Goal: Task Accomplishment & Management: Complete application form

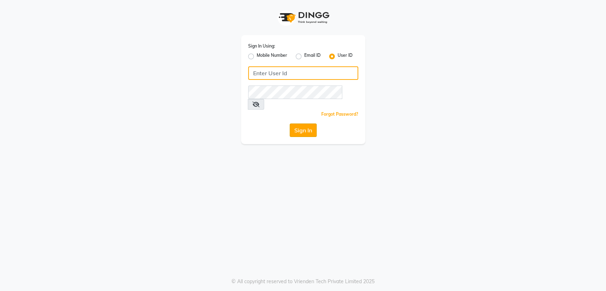
type input "glamhub"
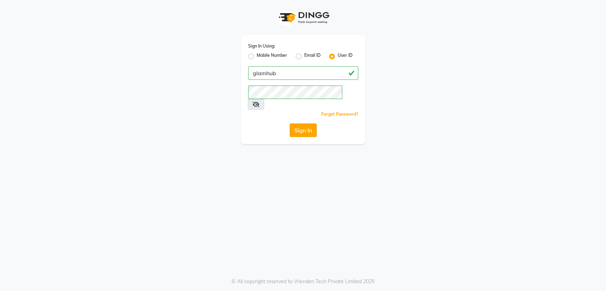
click at [304, 123] on button "Sign In" at bounding box center [303, 129] width 27 height 13
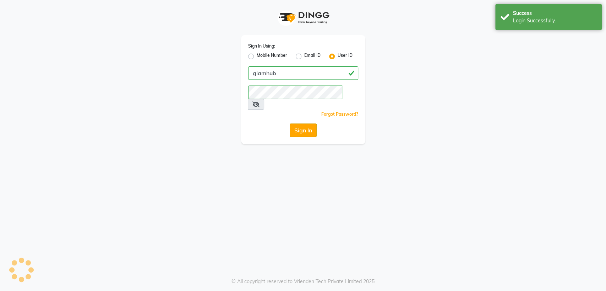
select select "service"
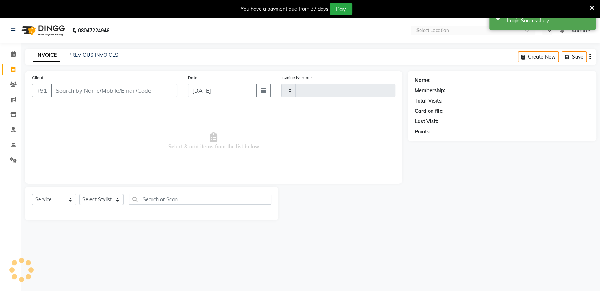
type input "1350"
select select "en"
select select "7771"
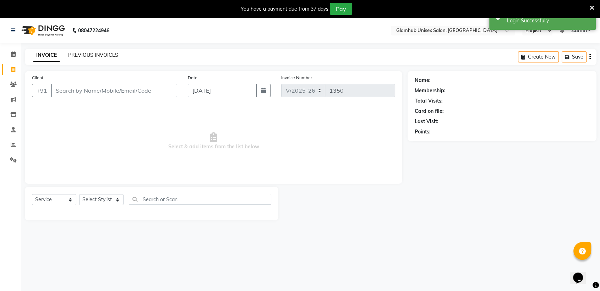
click at [84, 55] on link "PREVIOUS INVOICES" at bounding box center [93, 55] width 50 height 6
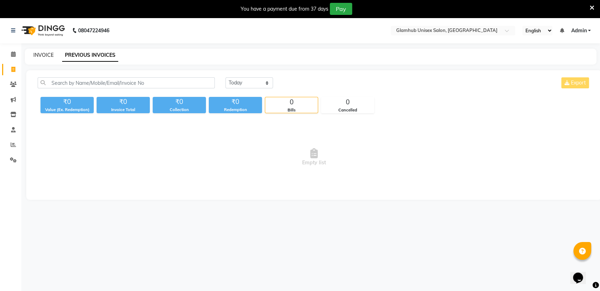
click at [44, 55] on link "INVOICE" at bounding box center [43, 55] width 20 height 6
select select "service"
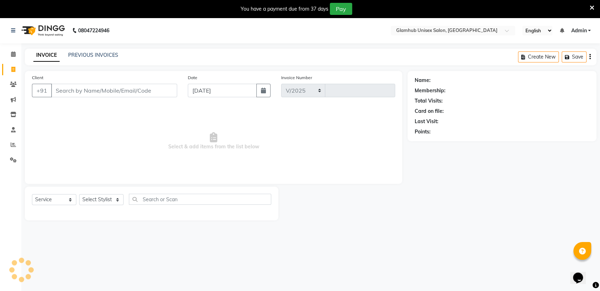
select select "7771"
type input "1350"
click at [101, 89] on input "Client" at bounding box center [114, 90] width 126 height 13
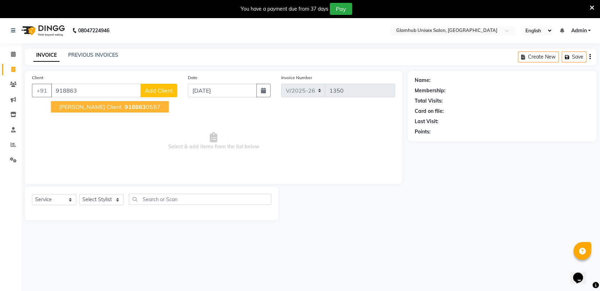
click at [125, 105] on span "918863" at bounding box center [135, 106] width 21 height 7
type input "9188630587"
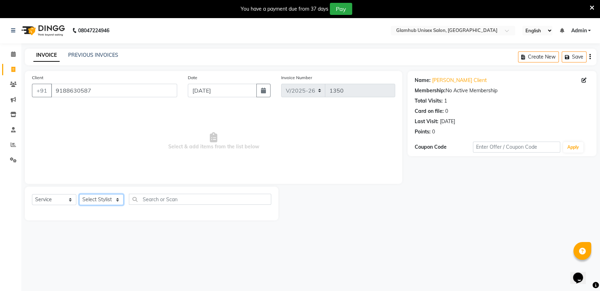
click at [101, 199] on select "Select Stylist [PERSON_NAME] [PERSON_NAME] [PERSON_NAME] radha [PERSON_NAME] [P…" at bounding box center [101, 199] width 44 height 11
select select "69351"
click at [79, 194] on select "Select Stylist [PERSON_NAME] [PERSON_NAME] [PERSON_NAME] radha [PERSON_NAME] [P…" at bounding box center [101, 199] width 44 height 11
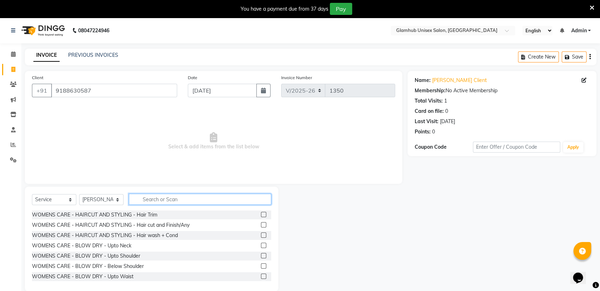
click at [184, 196] on input "text" at bounding box center [200, 199] width 142 height 11
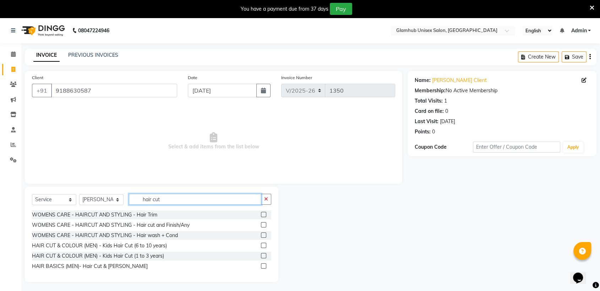
type input "hair cut"
click at [264, 265] on label at bounding box center [263, 265] width 5 height 5
click at [264, 265] on input "checkbox" at bounding box center [263, 266] width 5 height 5
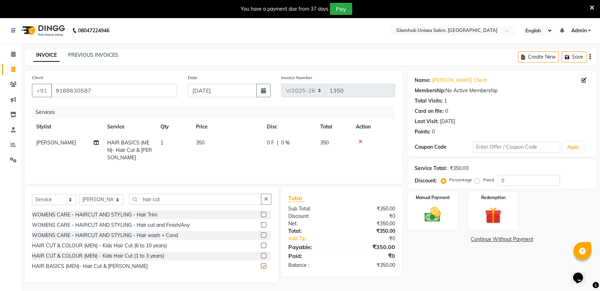
checkbox input "false"
click at [440, 217] on img at bounding box center [432, 215] width 28 height 20
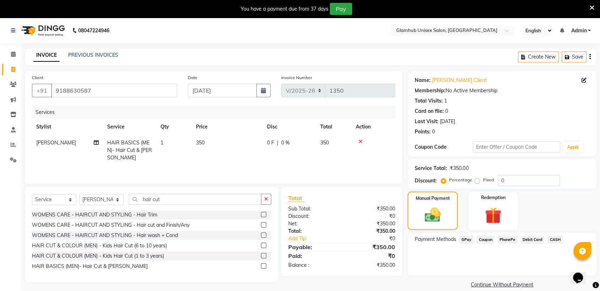
click at [466, 238] on span "GPay" at bounding box center [466, 240] width 15 height 8
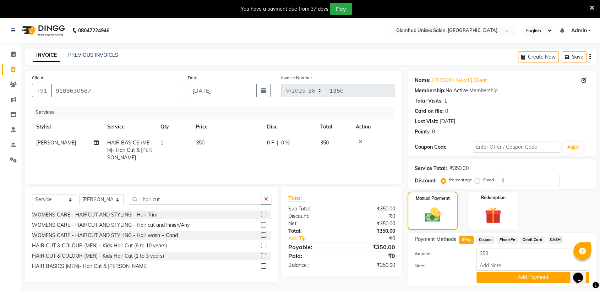
click at [518, 287] on div "Name: [PERSON_NAME] Client Membership: No Active Membership Total Visits: 1 Car…" at bounding box center [504, 185] width 194 height 229
click at [519, 277] on button "Add Payment" at bounding box center [532, 277] width 113 height 11
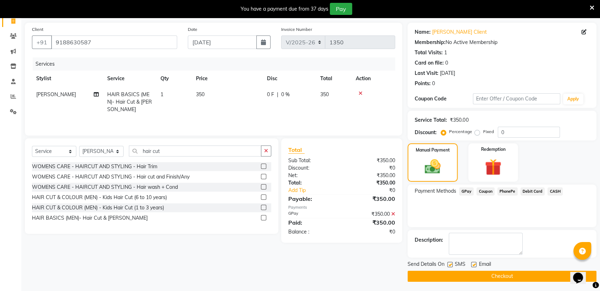
scroll to position [49, 0]
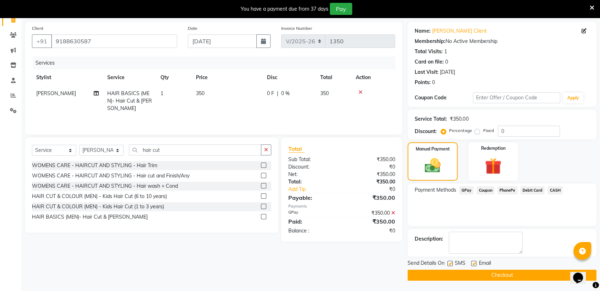
click at [511, 273] on button "Checkout" at bounding box center [501, 275] width 189 height 11
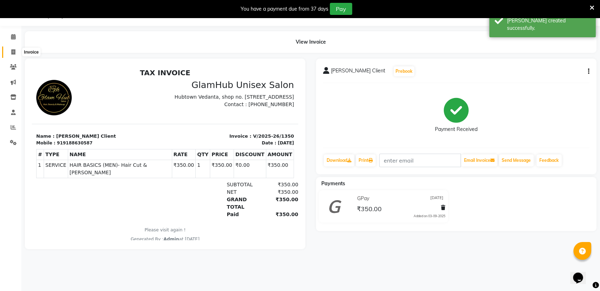
click at [12, 50] on icon at bounding box center [13, 51] width 4 height 5
select select "service"
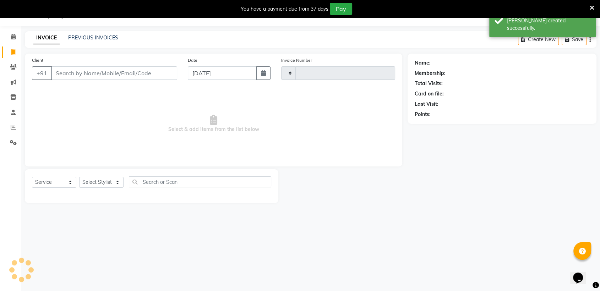
type input "1351"
select select "7771"
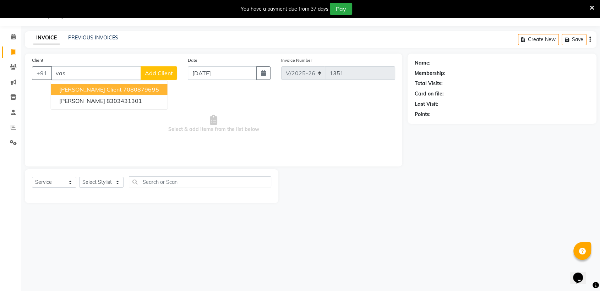
click at [115, 84] on button "[PERSON_NAME] Client 7080879695" at bounding box center [109, 89] width 116 height 11
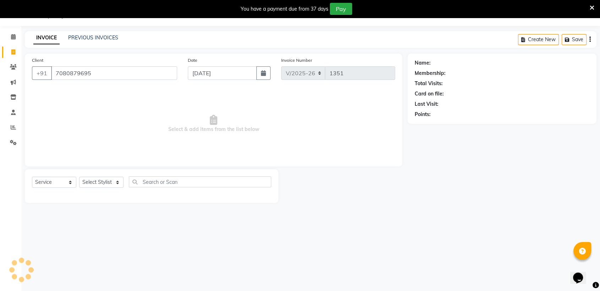
type input "7080879695"
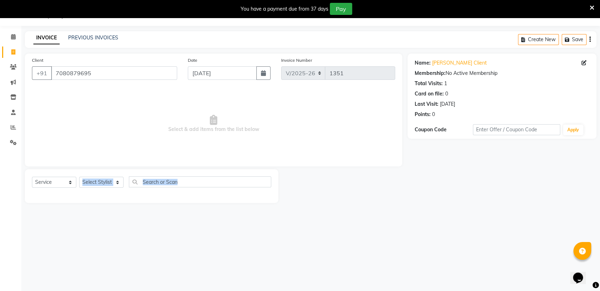
click at [123, 194] on div "Select Service Product Membership Package Voucher Prepaid Gift Card Select Styl…" at bounding box center [151, 186] width 253 height 34
click at [108, 181] on select "Select Stylist [PERSON_NAME] [PERSON_NAME] [PERSON_NAME] radha [PERSON_NAME] [P…" at bounding box center [101, 182] width 44 height 11
click at [185, 185] on input "text" at bounding box center [200, 181] width 142 height 11
click at [101, 181] on select "Select Stylist [PERSON_NAME] [PERSON_NAME] [PERSON_NAME] radha [PERSON_NAME] [P…" at bounding box center [101, 182] width 44 height 11
click at [79, 177] on select "Select Stylist [PERSON_NAME] [PERSON_NAME] [PERSON_NAME] radha [PERSON_NAME] [P…" at bounding box center [101, 182] width 44 height 11
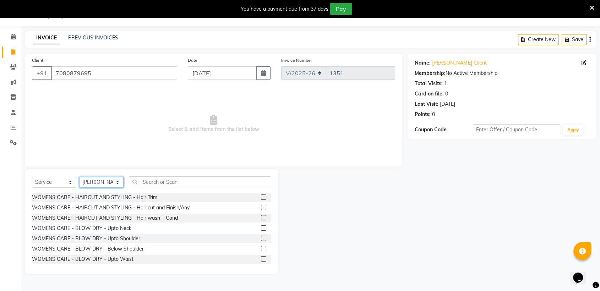
click at [108, 179] on select "Select Stylist [PERSON_NAME] [PERSON_NAME] [PERSON_NAME] radha [PERSON_NAME] [P…" at bounding box center [101, 182] width 44 height 11
select select "69353"
click at [79, 177] on select "Select Stylist [PERSON_NAME] [PERSON_NAME] [PERSON_NAME] radha [PERSON_NAME] [P…" at bounding box center [101, 182] width 44 height 11
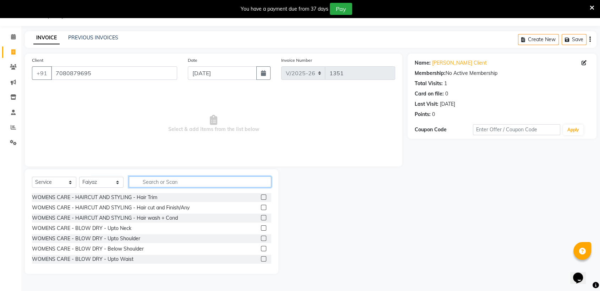
click at [166, 179] on input "text" at bounding box center [200, 181] width 142 height 11
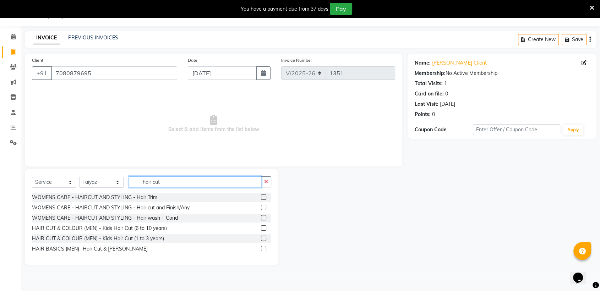
type input "hair cut"
click at [262, 246] on label at bounding box center [263, 248] width 5 height 5
click at [262, 247] on input "checkbox" at bounding box center [263, 249] width 5 height 5
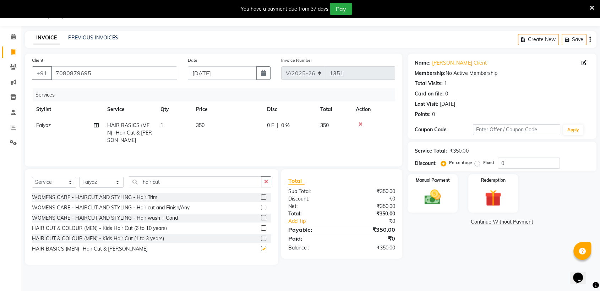
checkbox input "false"
click at [117, 182] on select "Select Stylist [PERSON_NAME] [PERSON_NAME] [PERSON_NAME] radha [PERSON_NAME] [P…" at bounding box center [101, 182] width 44 height 11
select select "84045"
click at [79, 177] on select "Select Stylist [PERSON_NAME] [PERSON_NAME] [PERSON_NAME] radha [PERSON_NAME] [P…" at bounding box center [101, 182] width 44 height 11
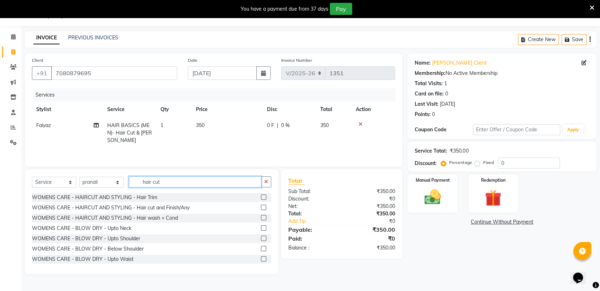
click at [170, 177] on input "hair cut" at bounding box center [195, 181] width 132 height 11
click at [264, 183] on icon "button" at bounding box center [266, 181] width 4 height 5
type input "ric"
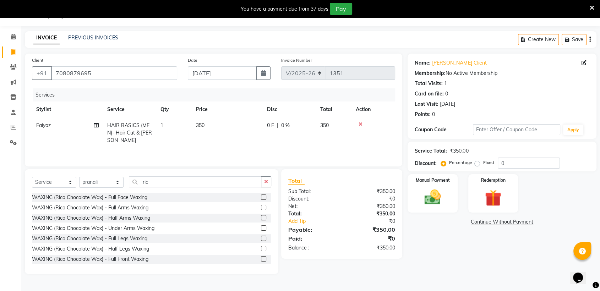
click at [261, 207] on label at bounding box center [263, 207] width 5 height 5
click at [261, 207] on input "checkbox" at bounding box center [263, 207] width 5 height 5
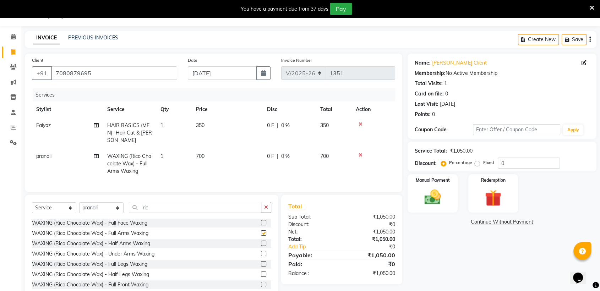
checkbox input "false"
click at [261, 246] on label at bounding box center [263, 243] width 5 height 5
click at [261, 246] on input "checkbox" at bounding box center [263, 243] width 5 height 5
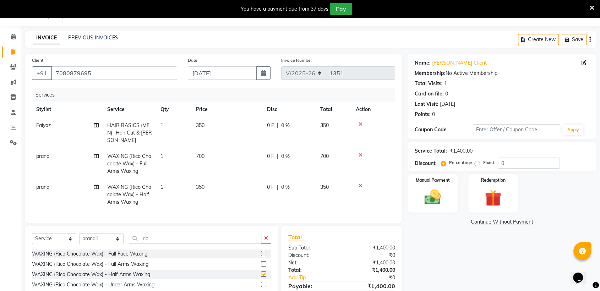
checkbox input "false"
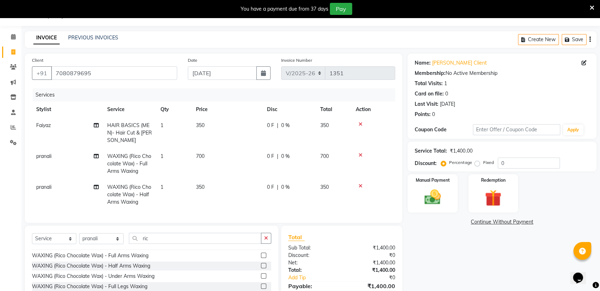
scroll to position [7, 0]
click at [261, 280] on label at bounding box center [263, 277] width 5 height 5
click at [261, 280] on input "checkbox" at bounding box center [263, 278] width 5 height 5
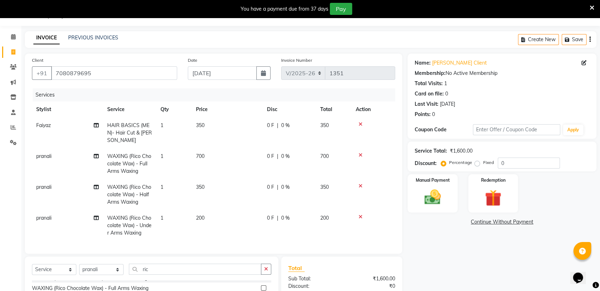
checkbox input "false"
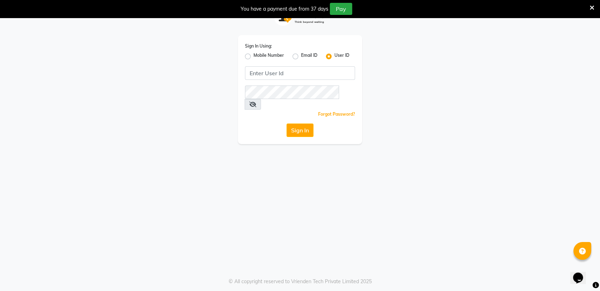
scroll to position [17, 0]
type input "glamhub"
click at [299, 124] on button "Sign In" at bounding box center [299, 130] width 27 height 13
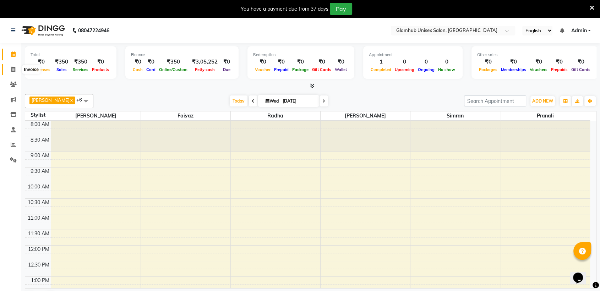
click at [13, 67] on icon at bounding box center [13, 69] width 4 height 5
select select "7771"
select select "service"
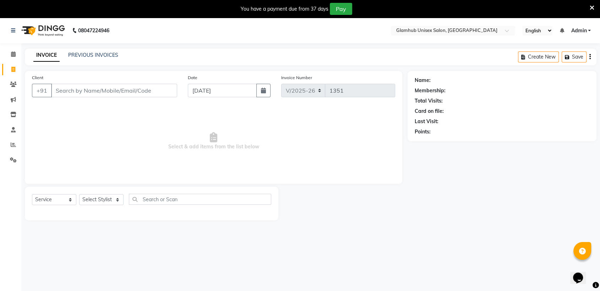
click at [66, 90] on input "Client" at bounding box center [114, 90] width 126 height 13
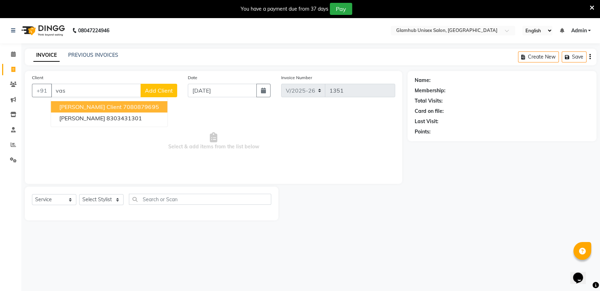
click at [66, 105] on span "[PERSON_NAME] Client" at bounding box center [90, 106] width 62 height 7
type input "7080879695"
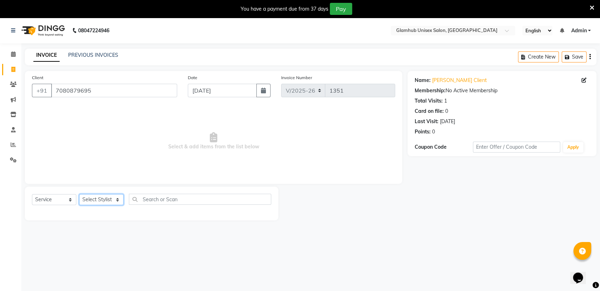
click at [113, 197] on select "Select Stylist [PERSON_NAME] [PERSON_NAME] [PERSON_NAME] radha [PERSON_NAME] [P…" at bounding box center [101, 199] width 44 height 11
select select "69353"
click at [79, 194] on select "Select Stylist [PERSON_NAME] [PERSON_NAME] [PERSON_NAME] radha [PERSON_NAME] [P…" at bounding box center [101, 199] width 44 height 11
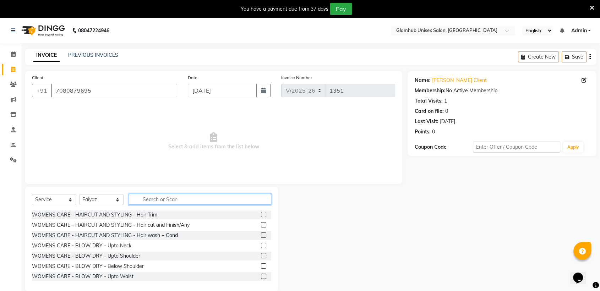
click at [162, 199] on input "text" at bounding box center [200, 199] width 142 height 11
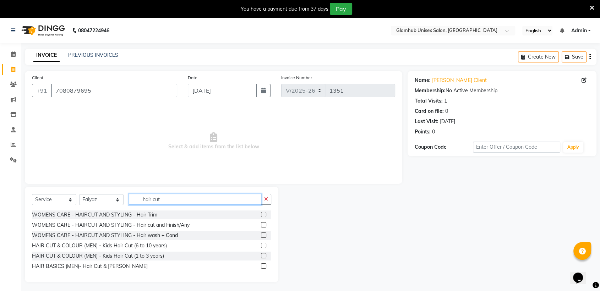
type input "hair cut"
click at [264, 265] on label at bounding box center [263, 265] width 5 height 5
click at [264, 265] on input "checkbox" at bounding box center [263, 266] width 5 height 5
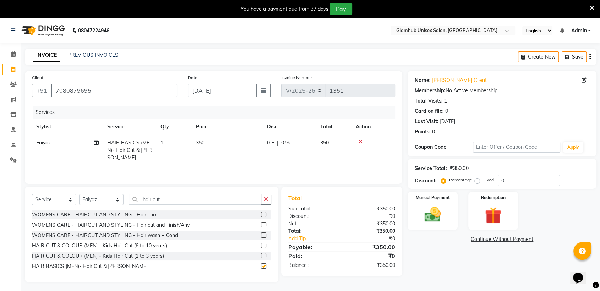
checkbox input "false"
click at [270, 200] on button "button" at bounding box center [266, 199] width 10 height 11
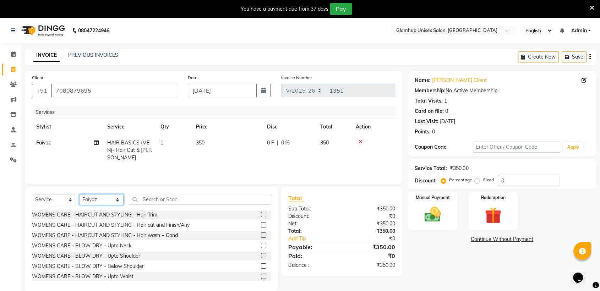
click at [118, 200] on select "Select Stylist [PERSON_NAME] [PERSON_NAME] [PERSON_NAME] radha [PERSON_NAME] [P…" at bounding box center [101, 199] width 44 height 11
click at [79, 195] on select "Select Stylist [PERSON_NAME] [PERSON_NAME] [PERSON_NAME] radha [PERSON_NAME] [P…" at bounding box center [101, 199] width 44 height 11
click at [109, 200] on select "Select Stylist [PERSON_NAME] [PERSON_NAME] [PERSON_NAME] radha [PERSON_NAME] [P…" at bounding box center [101, 199] width 44 height 11
select select "84045"
click at [79, 195] on select "Select Stylist [PERSON_NAME] [PERSON_NAME] [PERSON_NAME] radha [PERSON_NAME] [P…" at bounding box center [101, 199] width 44 height 11
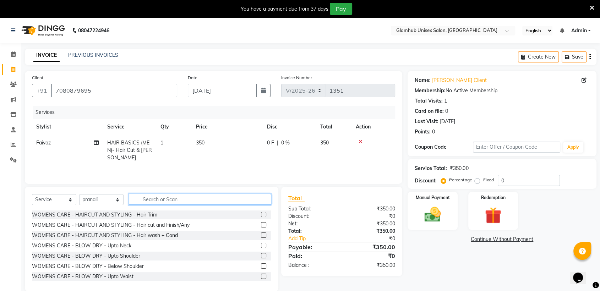
click at [187, 199] on input "text" at bounding box center [200, 199] width 142 height 11
type input "ric"
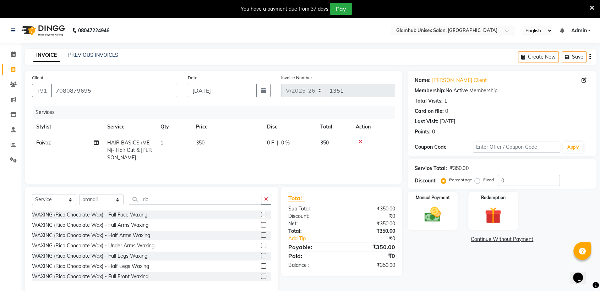
click at [261, 235] on label at bounding box center [263, 234] width 5 height 5
click at [261, 235] on input "checkbox" at bounding box center [263, 235] width 5 height 5
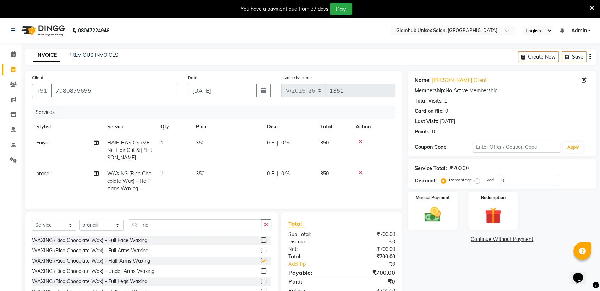
checkbox input "false"
click at [201, 172] on span "350" at bounding box center [200, 173] width 9 height 6
select select "84045"
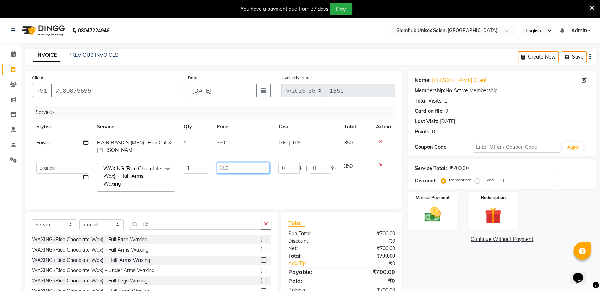
click at [230, 164] on input "350" at bounding box center [243, 168] width 54 height 11
type input "3"
type input "450"
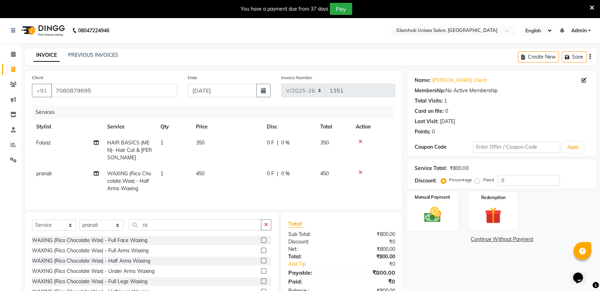
click at [427, 199] on label "Manual Payment" at bounding box center [432, 197] width 35 height 7
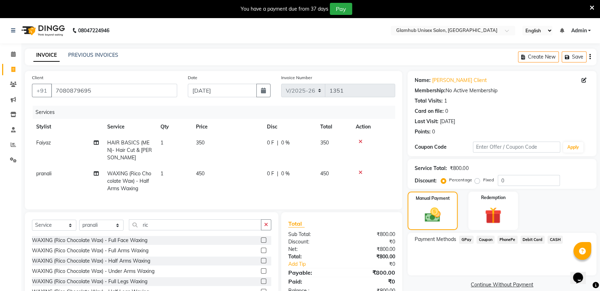
click at [465, 238] on span "GPay" at bounding box center [466, 240] width 15 height 8
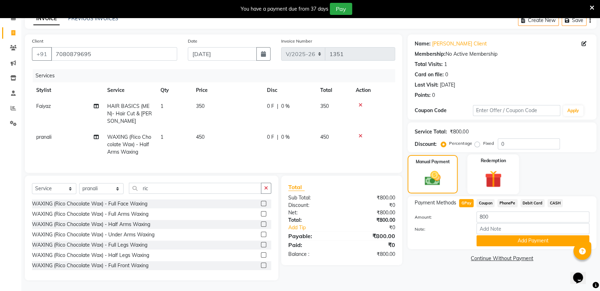
scroll to position [43, 0]
click at [517, 235] on button "Add Payment" at bounding box center [532, 240] width 113 height 11
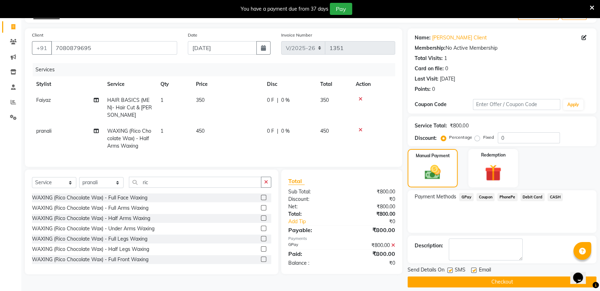
click at [522, 281] on button "Checkout" at bounding box center [501, 281] width 189 height 11
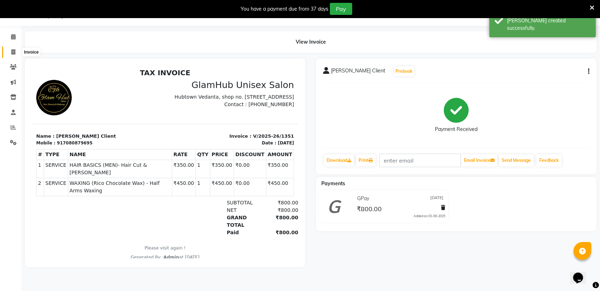
click at [15, 49] on span at bounding box center [13, 52] width 12 height 8
select select "7771"
select select "service"
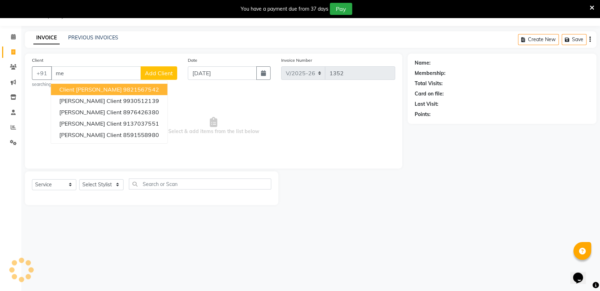
type input "m"
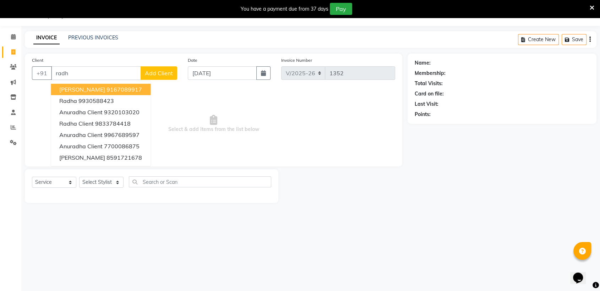
click at [130, 87] on ngb-highlight "9167089917" at bounding box center [123, 89] width 35 height 7
type input "9167089917"
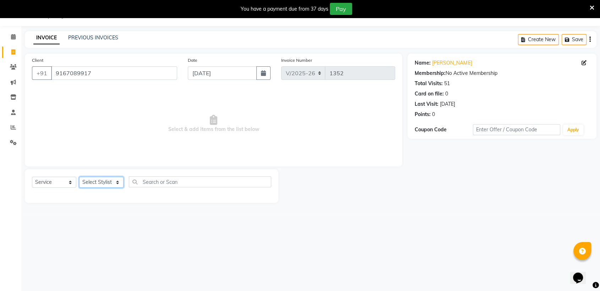
click at [104, 182] on select "Select Stylist [PERSON_NAME] [PERSON_NAME] [PERSON_NAME] radha [PERSON_NAME] [P…" at bounding box center [101, 182] width 44 height 11
select select "71727"
click at [79, 177] on select "Select Stylist [PERSON_NAME] [PERSON_NAME] [PERSON_NAME] radha [PERSON_NAME] [P…" at bounding box center [101, 182] width 44 height 11
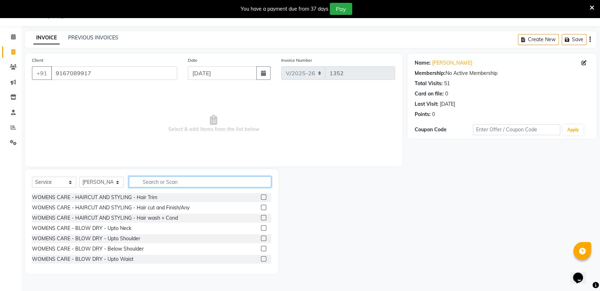
click at [172, 181] on input "text" at bounding box center [200, 181] width 142 height 11
type input "thr"
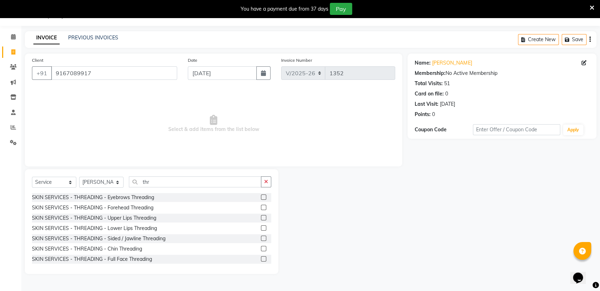
click at [261, 215] on label at bounding box center [263, 217] width 5 height 5
click at [261, 216] on input "checkbox" at bounding box center [263, 218] width 5 height 5
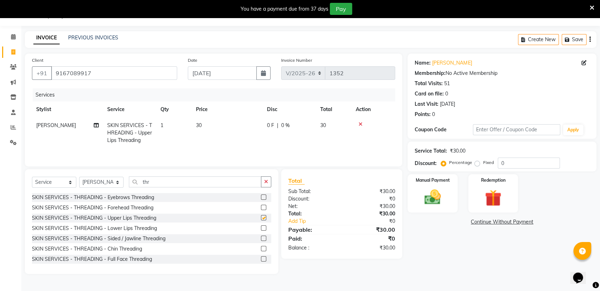
checkbox input "false"
click at [427, 192] on img at bounding box center [432, 197] width 28 height 20
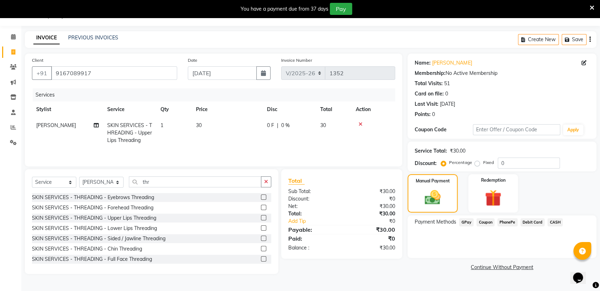
click at [466, 221] on span "GPay" at bounding box center [466, 222] width 15 height 8
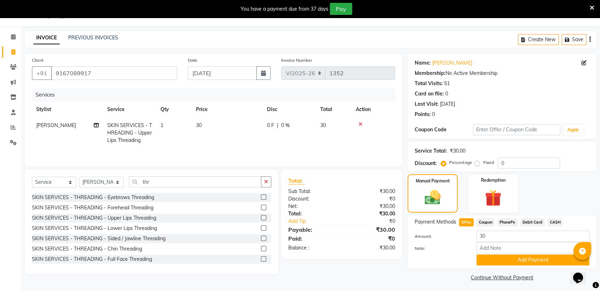
click at [521, 275] on link "Continue Without Payment" at bounding box center [502, 277] width 186 height 7
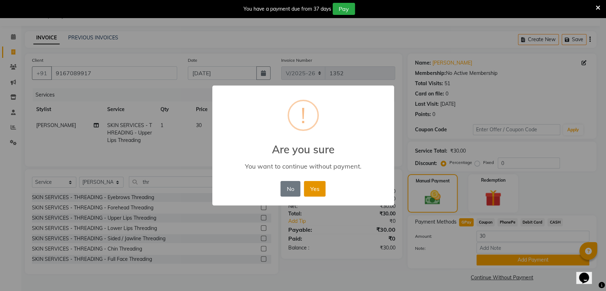
click at [314, 186] on button "Yes" at bounding box center [315, 189] width 22 height 16
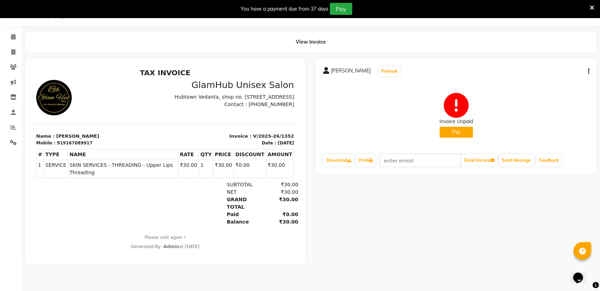
click at [452, 131] on button "Pay" at bounding box center [455, 132] width 33 height 11
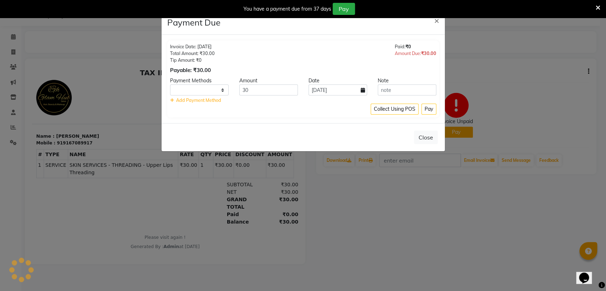
select select "1"
click at [430, 108] on button "Pay" at bounding box center [428, 109] width 15 height 11
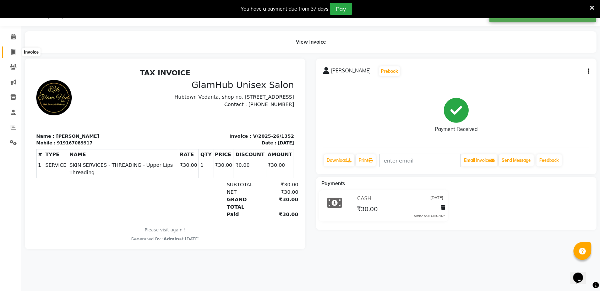
click at [12, 50] on icon at bounding box center [13, 51] width 4 height 5
select select "service"
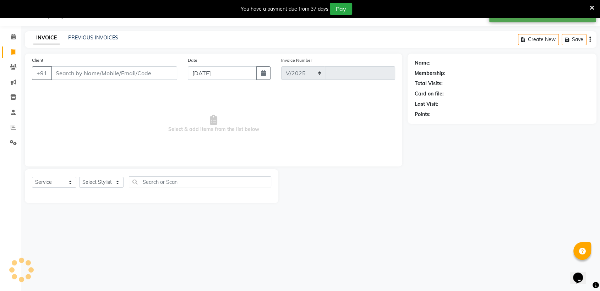
select select "7771"
type input "1353"
click at [87, 37] on link "PREVIOUS INVOICES" at bounding box center [93, 37] width 50 height 6
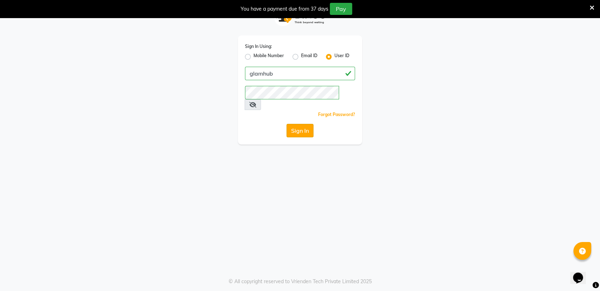
click at [306, 124] on button "Sign In" at bounding box center [299, 130] width 27 height 13
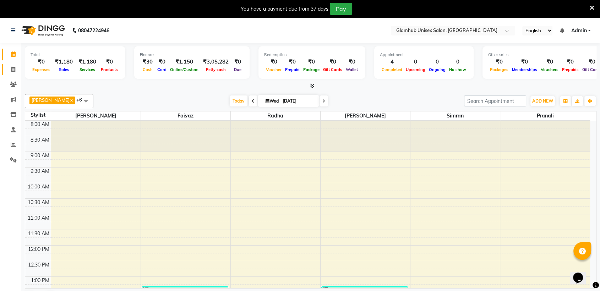
click at [12, 70] on icon at bounding box center [13, 69] width 4 height 5
select select "service"
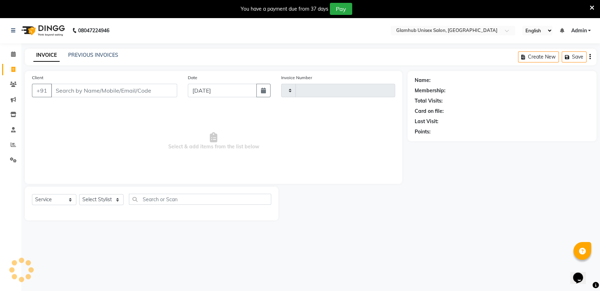
type input "1353"
select select "7771"
drag, startPoint x: 92, startPoint y: 181, endPoint x: 94, endPoint y: 171, distance: 10.1
click at [94, 171] on div "Client +91 Date [DATE] Invoice Number V/2025 V/[PHONE_NUMBER] Select & add item…" at bounding box center [213, 127] width 377 height 113
click at [94, 171] on span "Select & add items from the list below" at bounding box center [213, 141] width 363 height 71
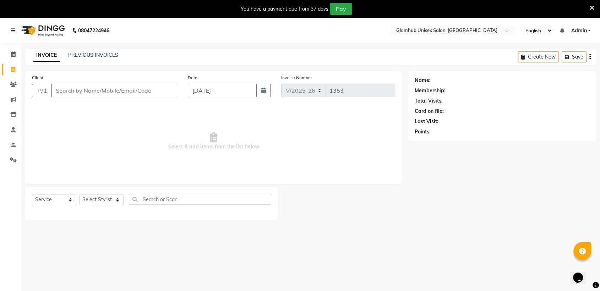
click at [119, 166] on span "Select & add items from the list below" at bounding box center [213, 141] width 363 height 71
